Goal: Information Seeking & Learning: Learn about a topic

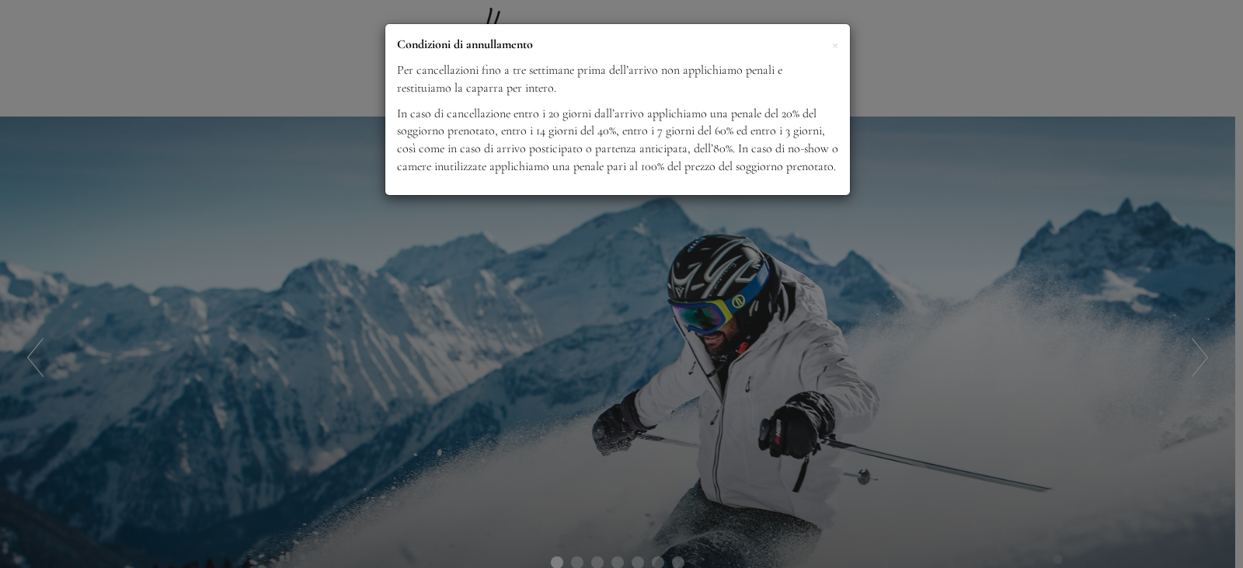
click at [1042, 337] on div "× Condizioni di annullamento Per cancellazioni fino a tre settimane prima dell’…" at bounding box center [621, 284] width 1243 height 568
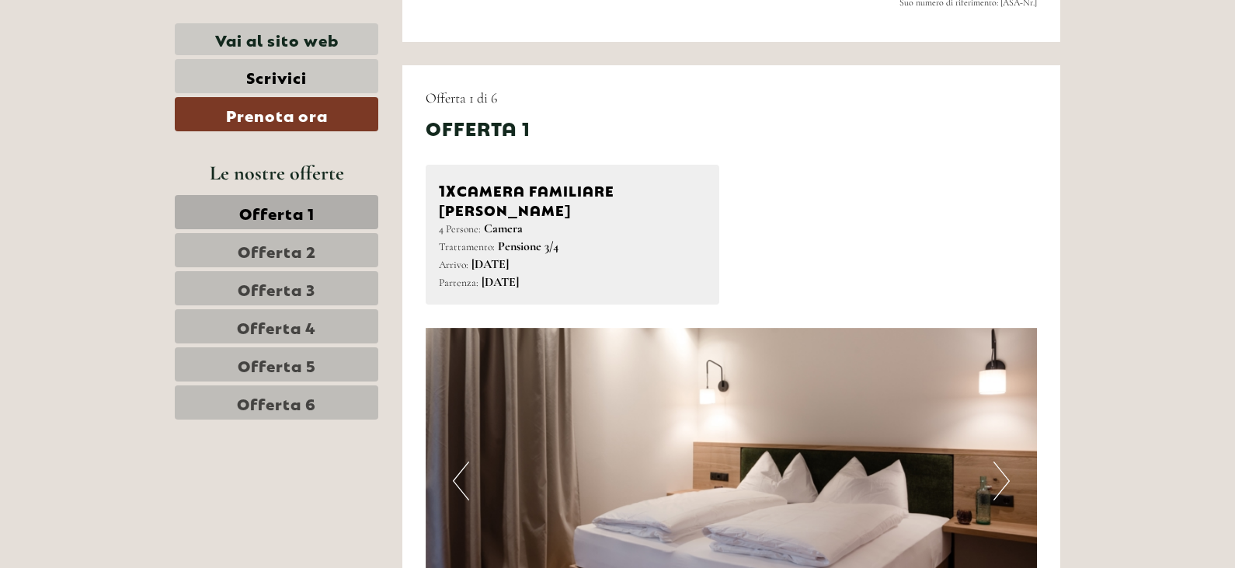
scroll to position [932, 0]
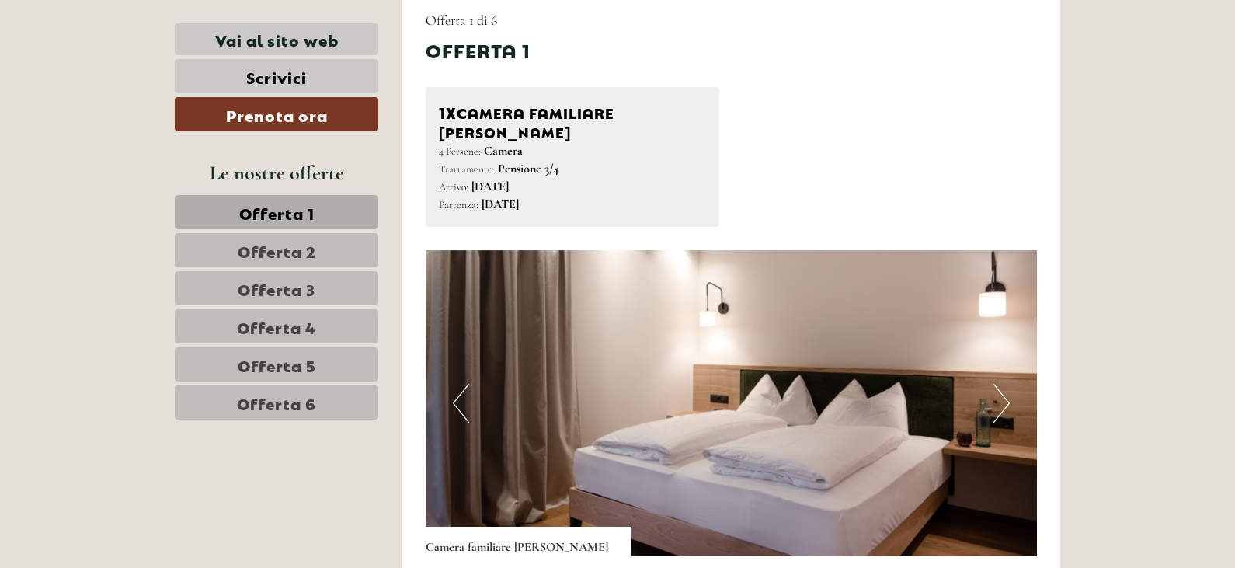
click at [1004, 384] on button "Next" at bounding box center [1001, 403] width 16 height 39
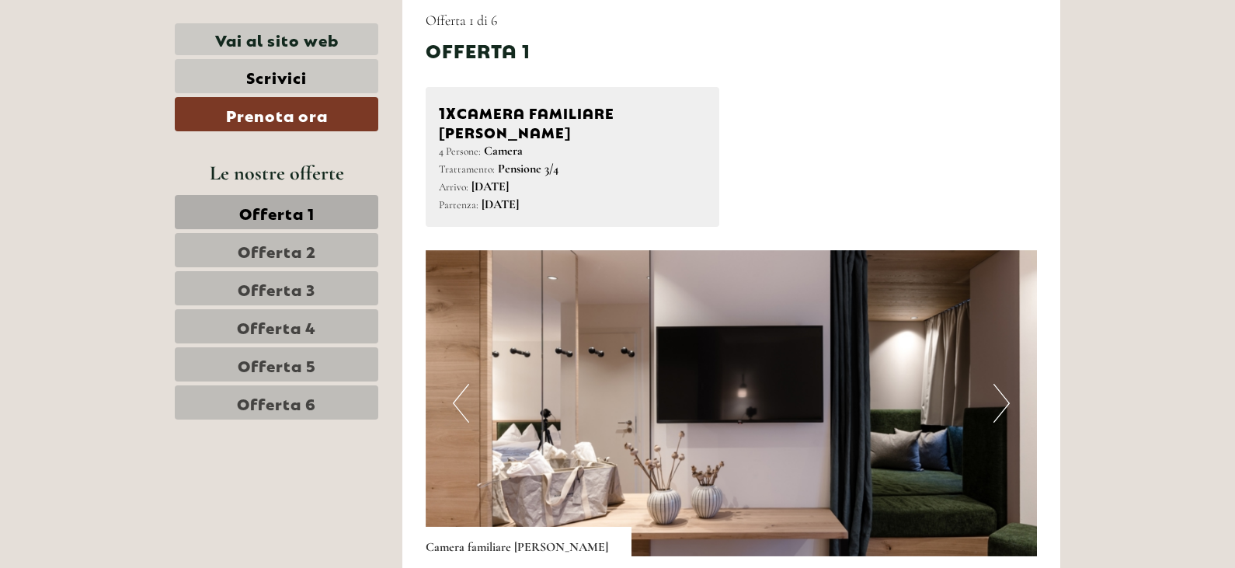
click at [1004, 384] on button "Next" at bounding box center [1001, 403] width 16 height 39
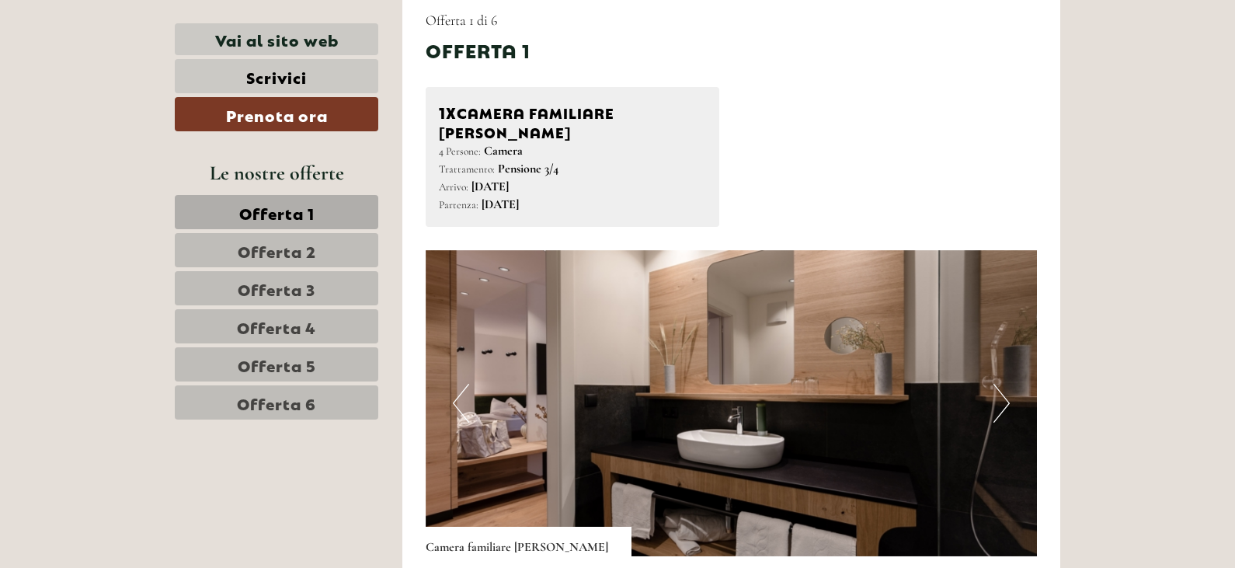
click at [1003, 384] on button "Next" at bounding box center [1001, 403] width 16 height 39
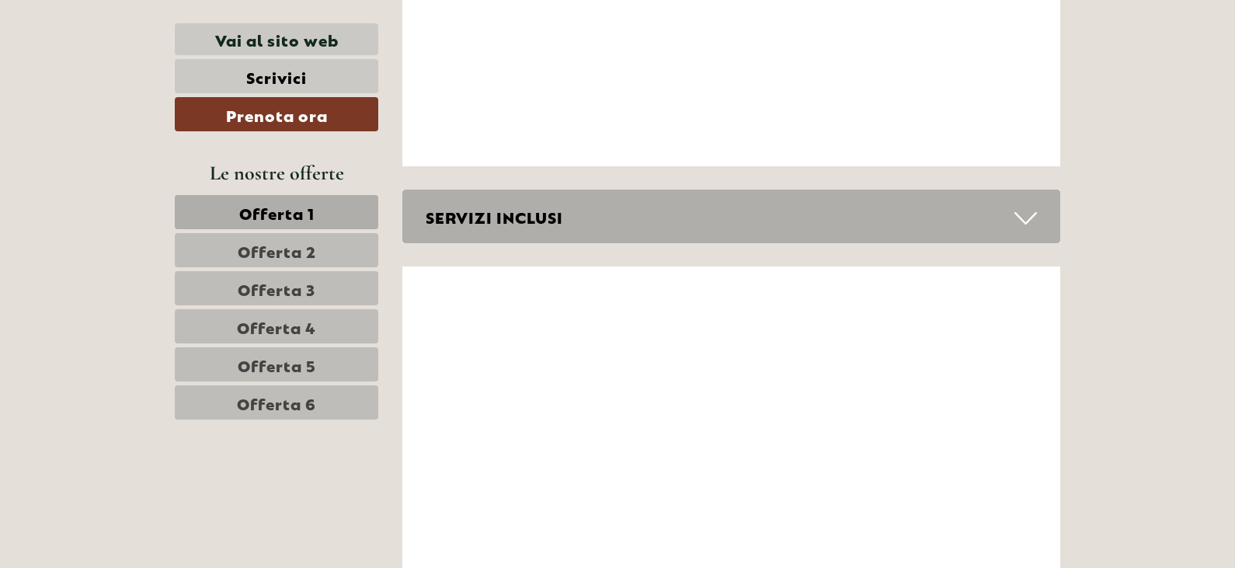
scroll to position [6679, 0]
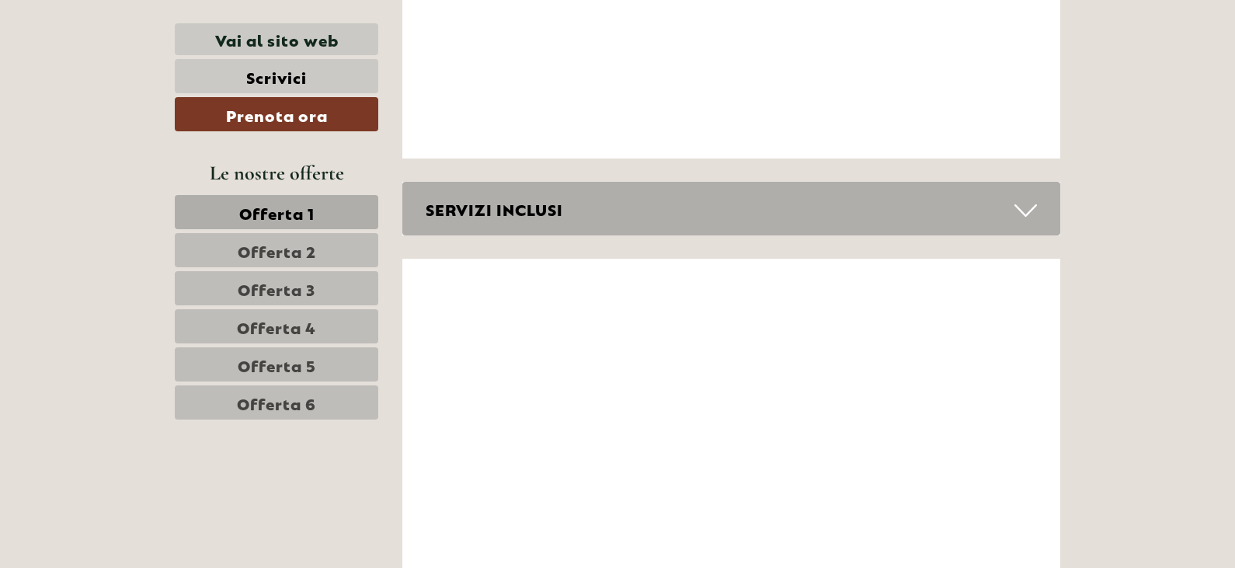
click at [1019, 197] on icon at bounding box center [1025, 210] width 23 height 26
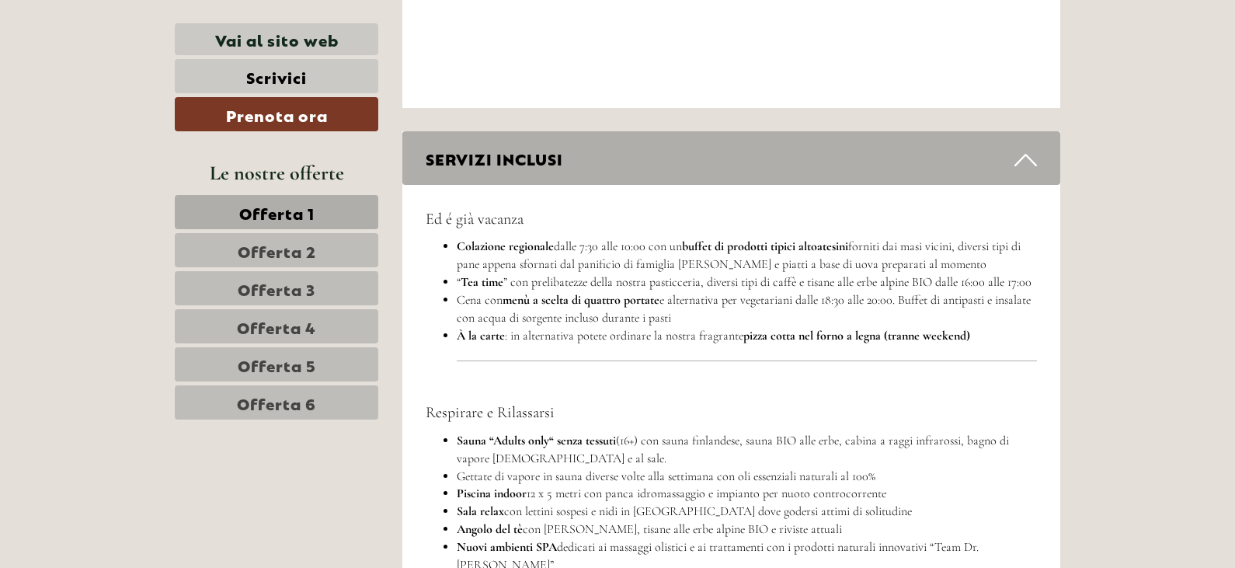
scroll to position [6757, 0]
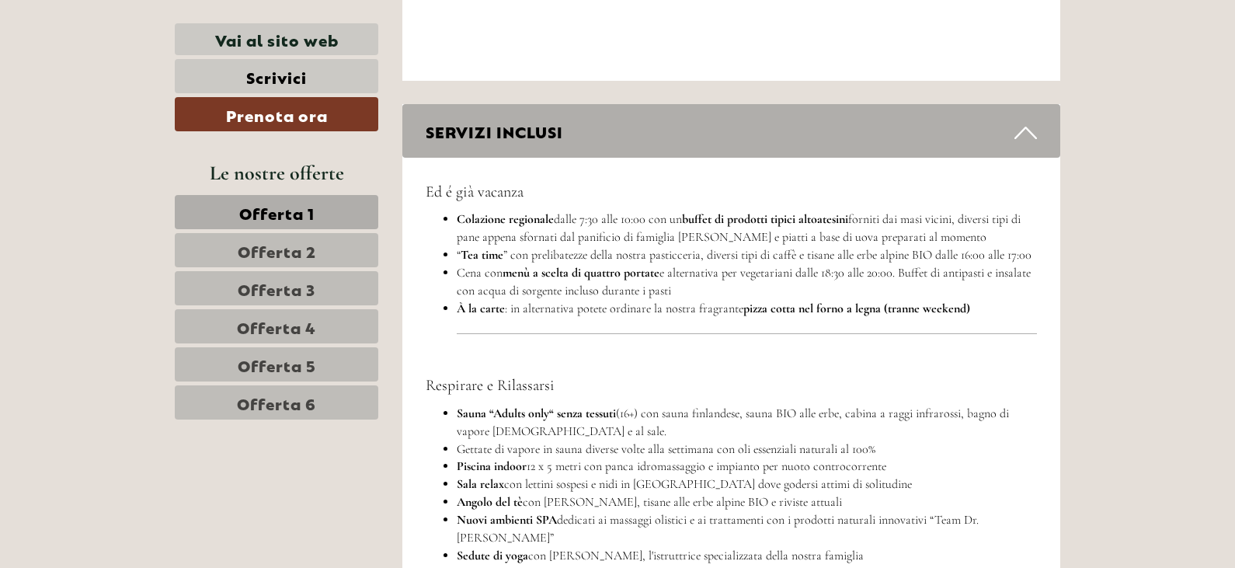
click at [290, 255] on span "Offerta 2" at bounding box center [277, 250] width 78 height 22
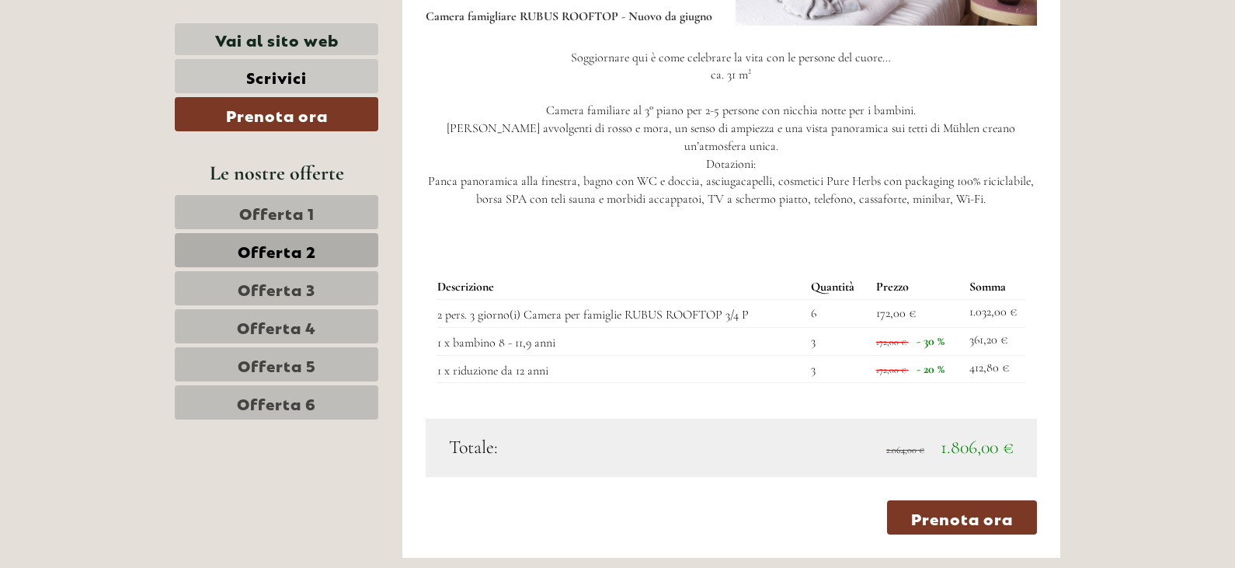
scroll to position [1463, 0]
click at [287, 282] on span "Offerta 3" at bounding box center [277, 288] width 78 height 22
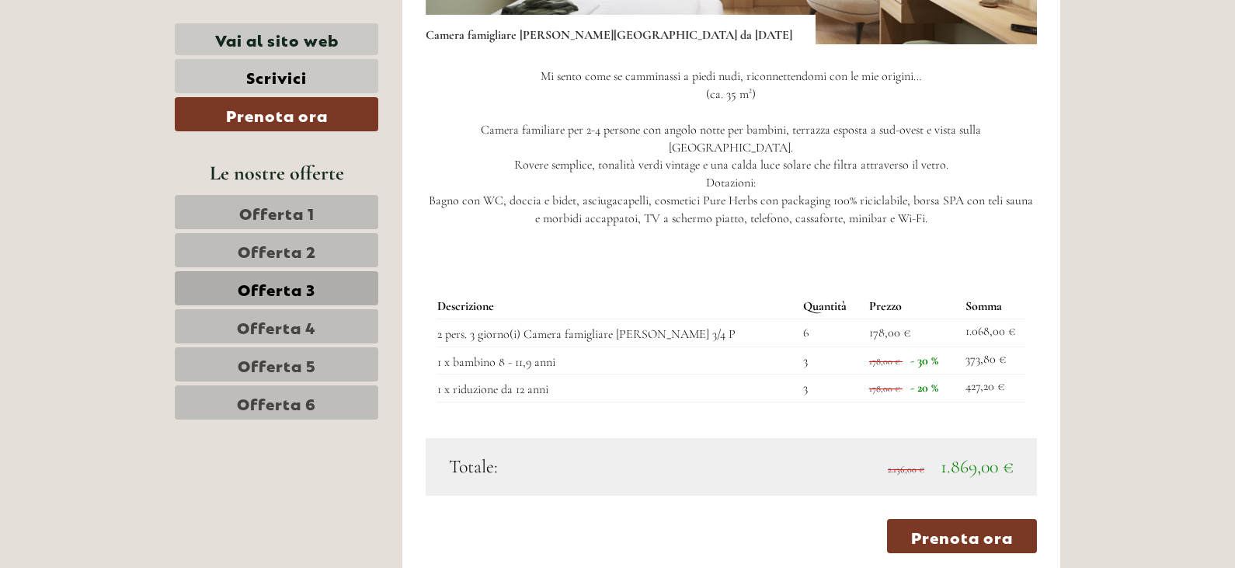
click at [296, 320] on span "Offerta 4" at bounding box center [276, 326] width 79 height 22
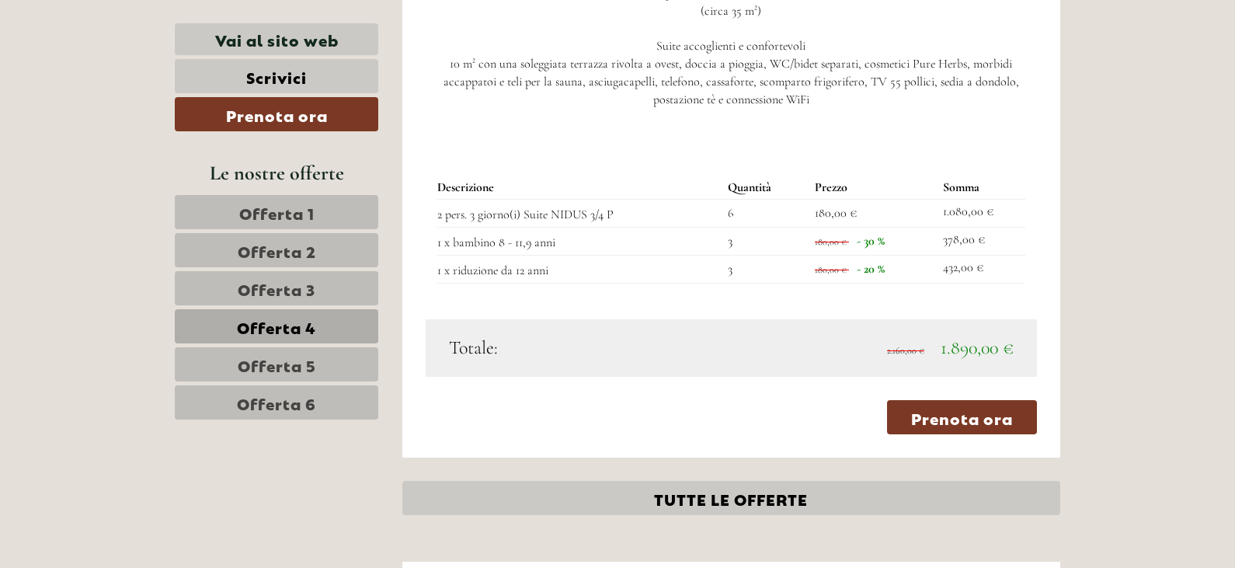
scroll to position [1541, 0]
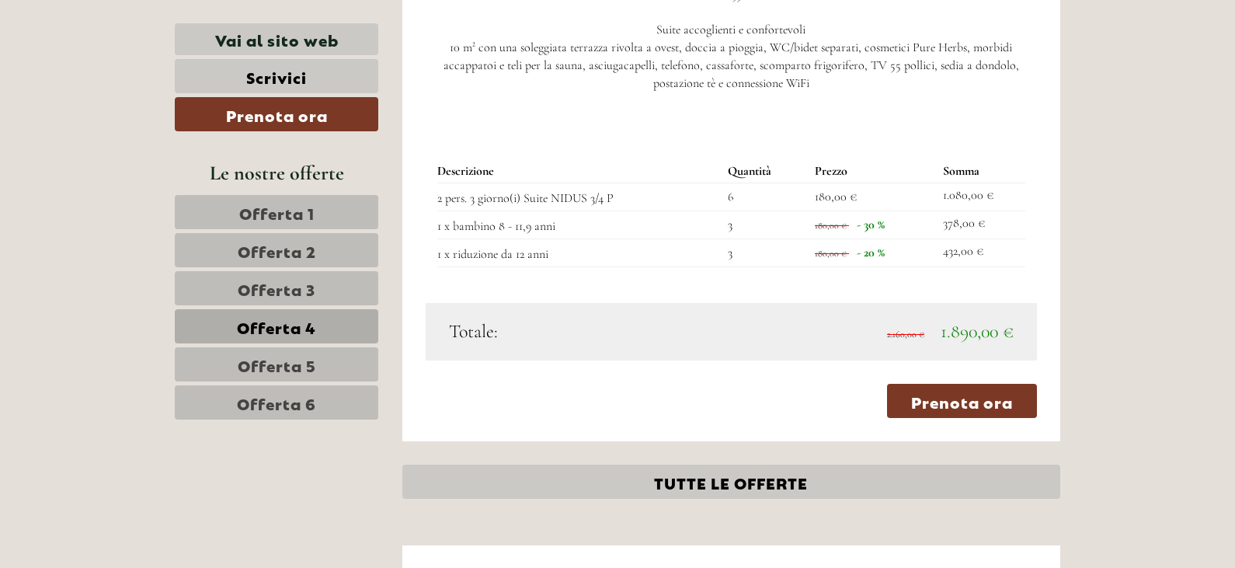
click at [264, 353] on link "Offerta 5" at bounding box center [276, 364] width 203 height 34
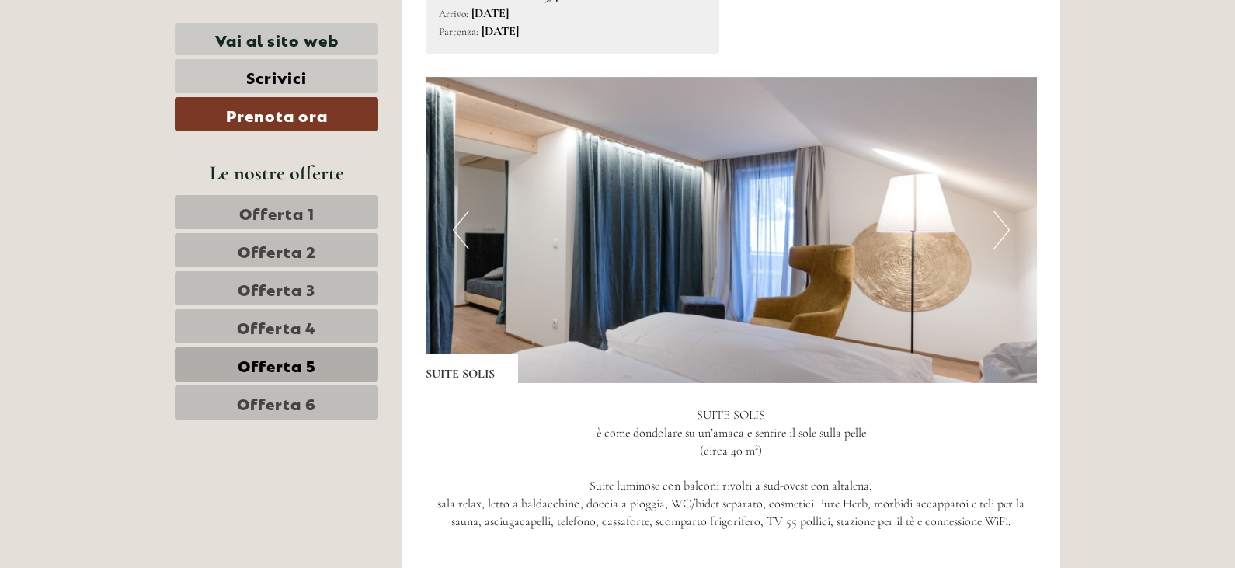
scroll to position [1463, 0]
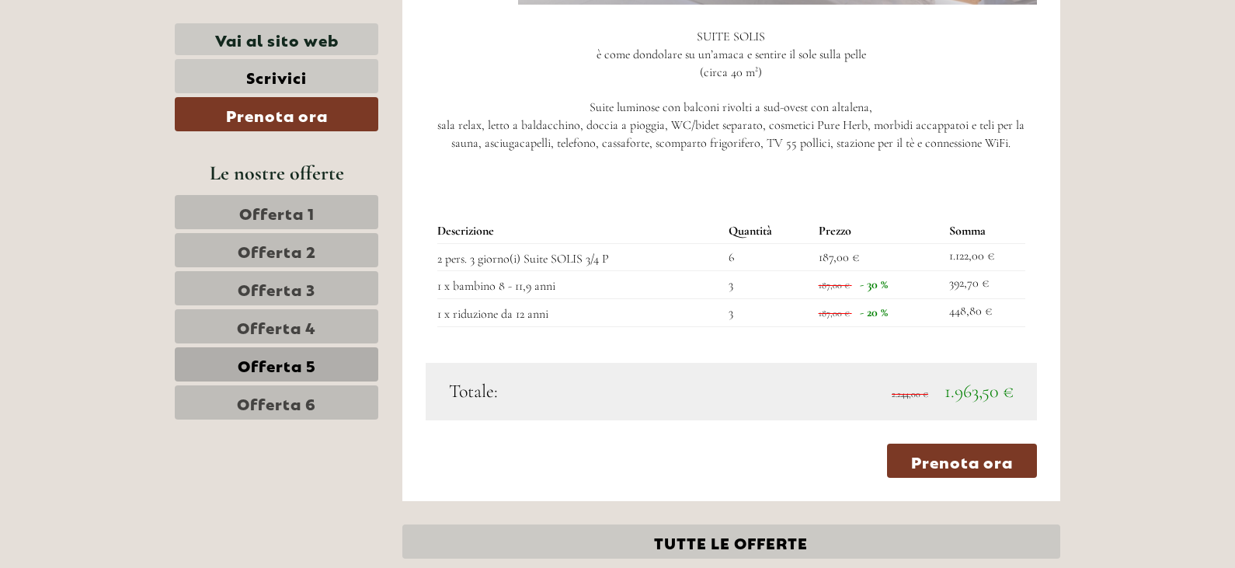
click at [297, 401] on span "Offerta 6" at bounding box center [276, 402] width 79 height 22
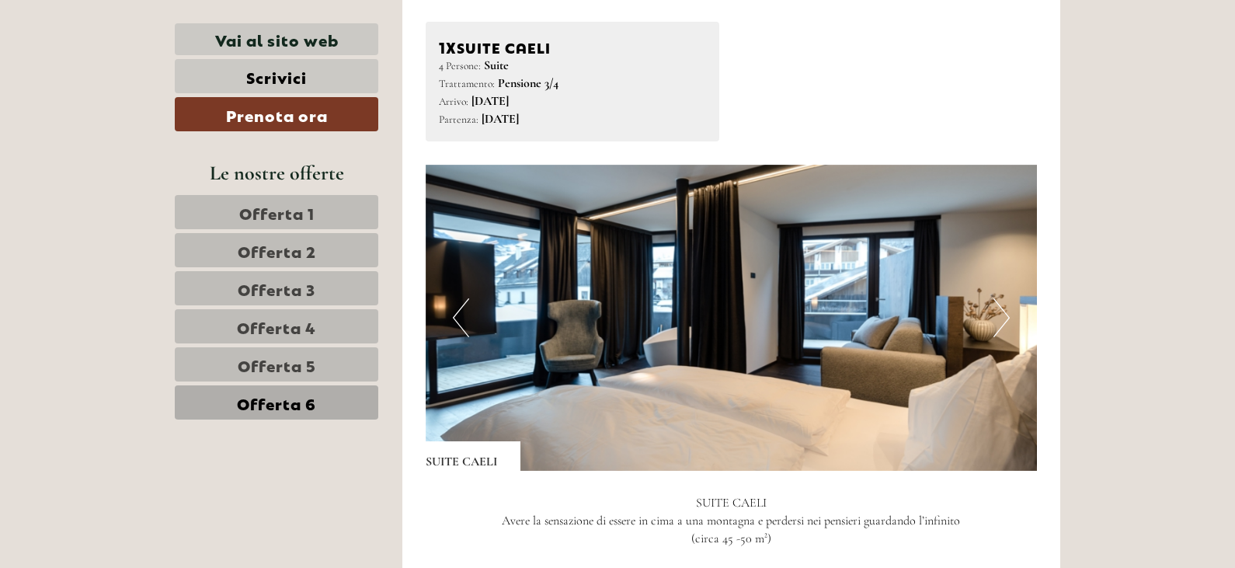
scroll to position [531, 0]
